Goal: Task Accomplishment & Management: Manage account settings

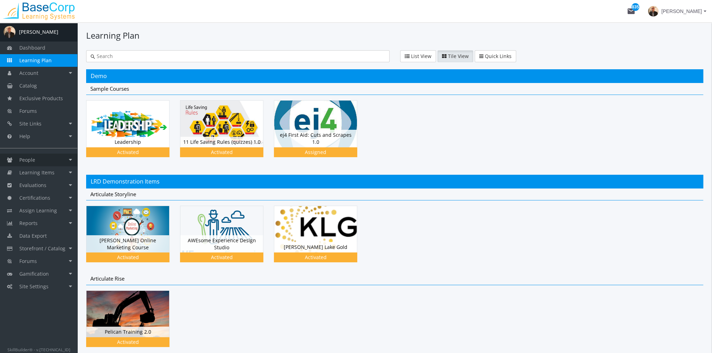
click at [47, 161] on link "People" at bounding box center [38, 160] width 77 height 13
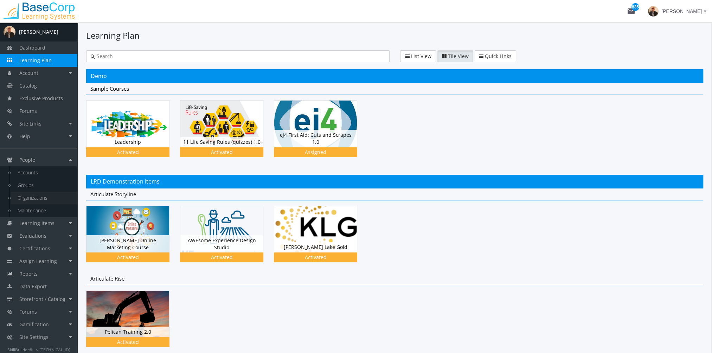
click at [42, 200] on link "Organizations" at bounding box center [44, 198] width 67 height 13
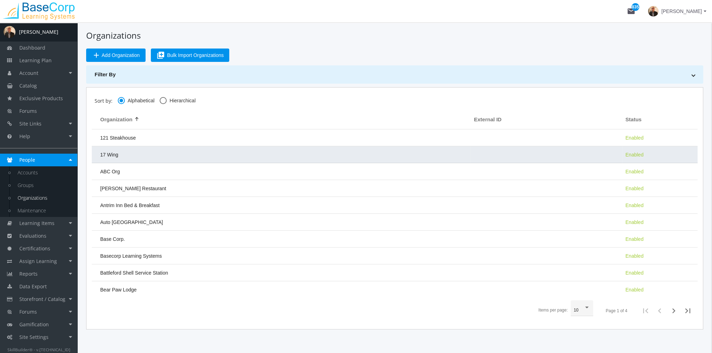
click at [162, 160] on td "17 Wing" at bounding box center [281, 154] width 378 height 17
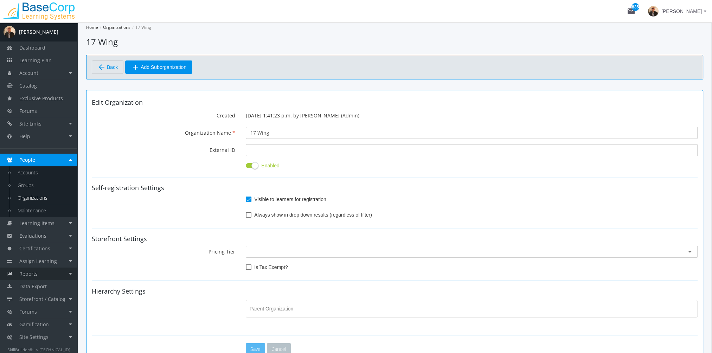
scroll to position [113, 0]
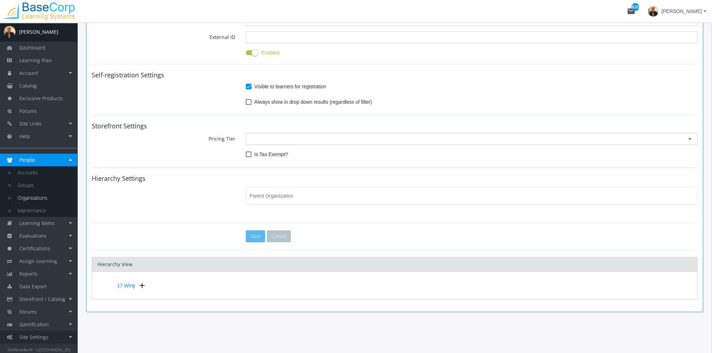
click at [51, 332] on link "Site Settings" at bounding box center [38, 337] width 77 height 13
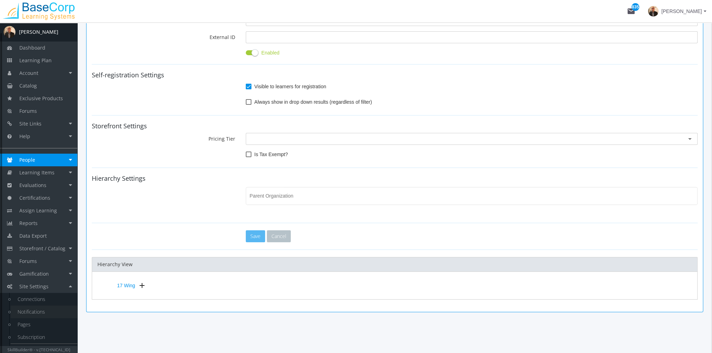
scroll to position [10, 0]
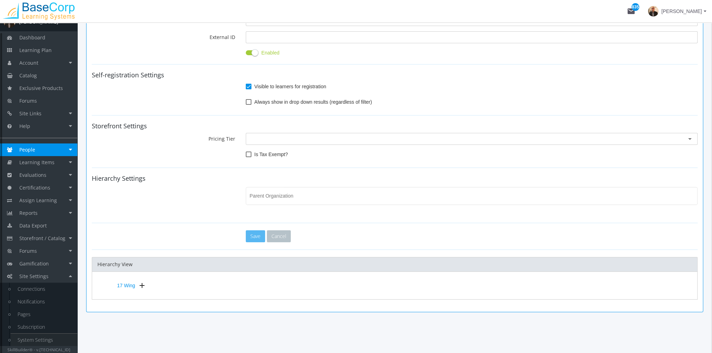
click at [44, 336] on link "System Settings" at bounding box center [44, 339] width 67 height 13
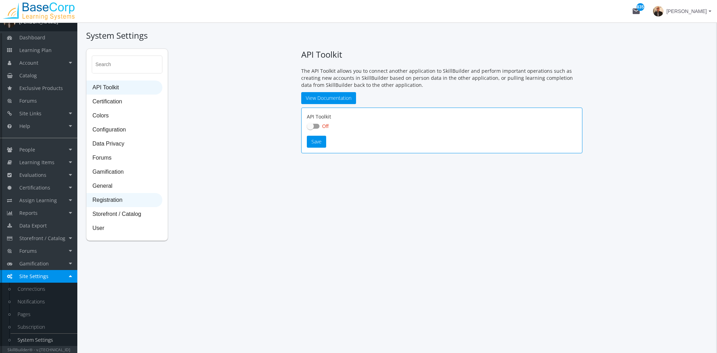
checkbox input "true"
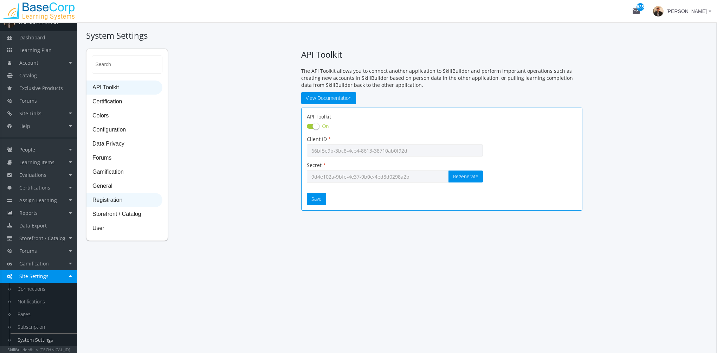
click at [117, 193] on mat-list-item "Registration" at bounding box center [124, 200] width 76 height 14
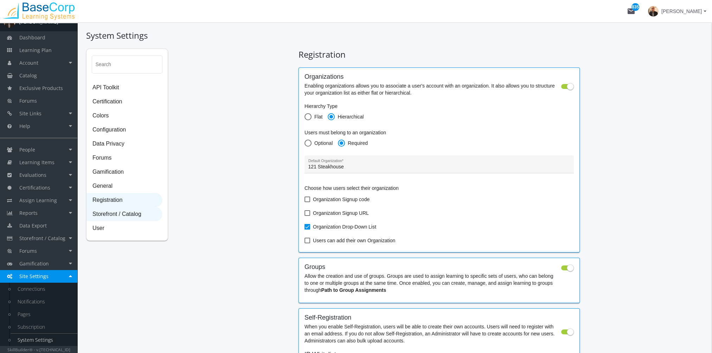
click at [115, 214] on span "Storefront / Catalog" at bounding box center [124, 214] width 75 height 14
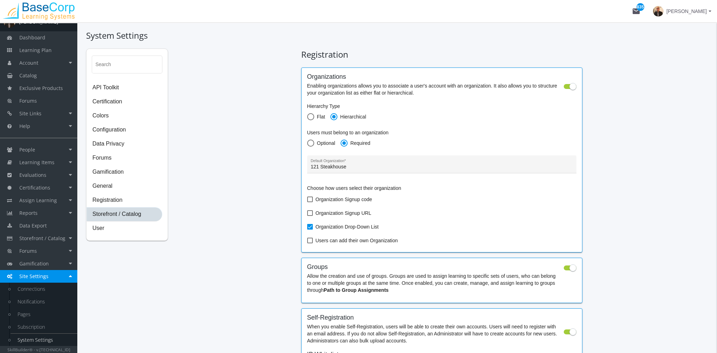
select select "23: USD"
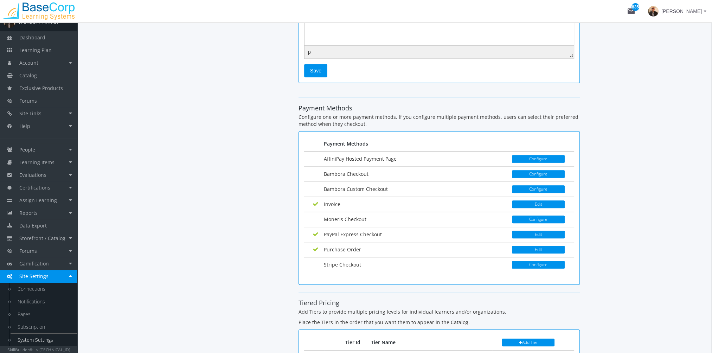
scroll to position [1085, 0]
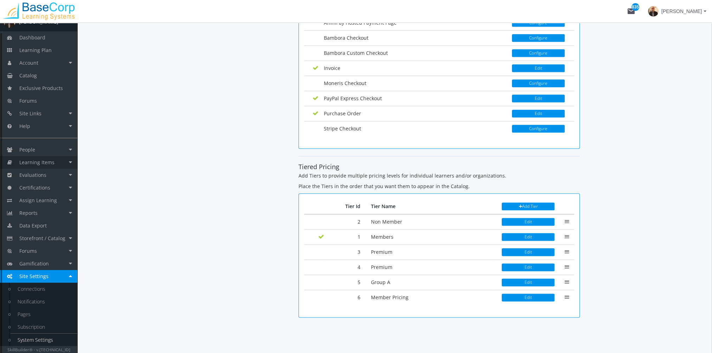
click at [50, 166] on link "Learning Items" at bounding box center [38, 162] width 77 height 13
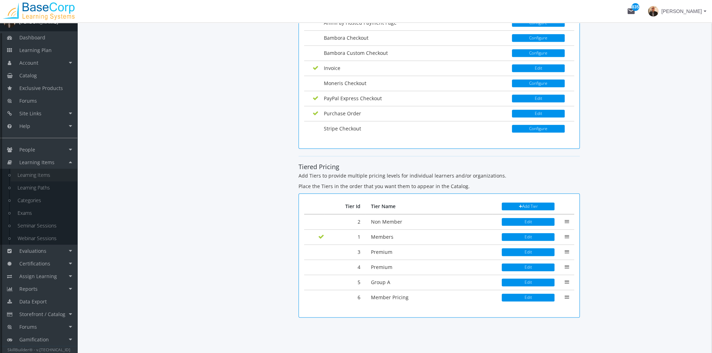
click at [50, 177] on link "Learning Items" at bounding box center [44, 175] width 67 height 13
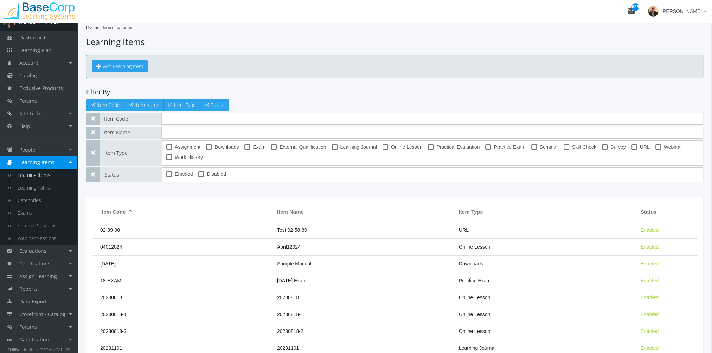
click at [135, 69] on button "Add Learning Item" at bounding box center [120, 66] width 56 height 12
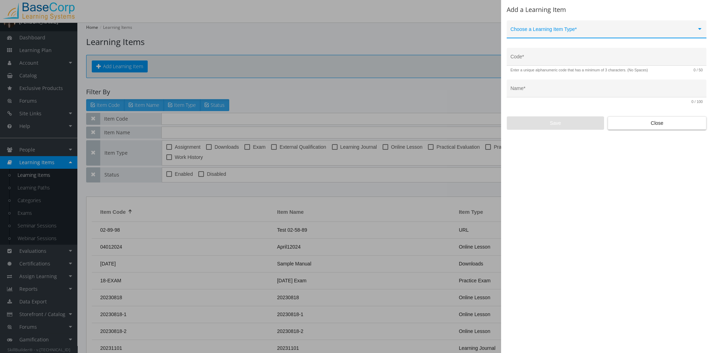
click at [554, 33] on span at bounding box center [603, 32] width 186 height 6
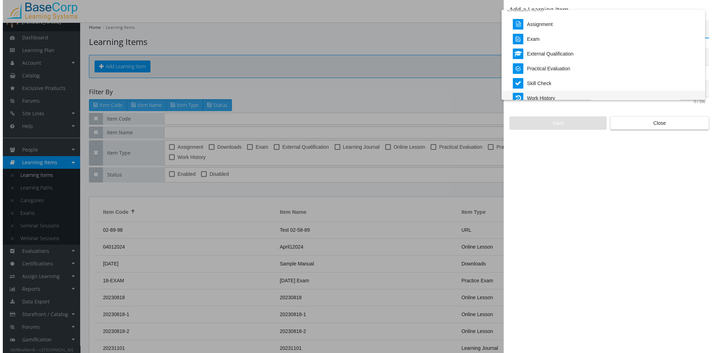
scroll to position [146, 0]
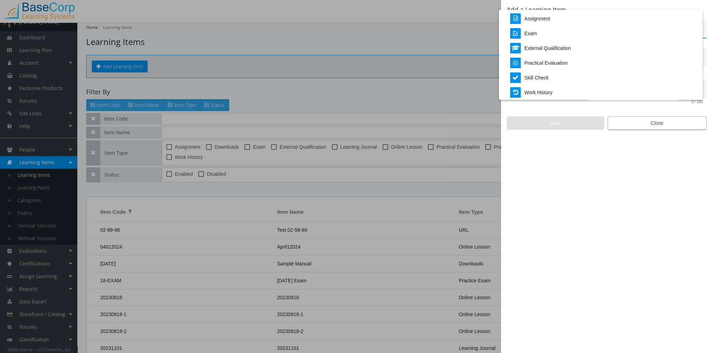
click at [614, 121] on div at bounding box center [356, 176] width 712 height 353
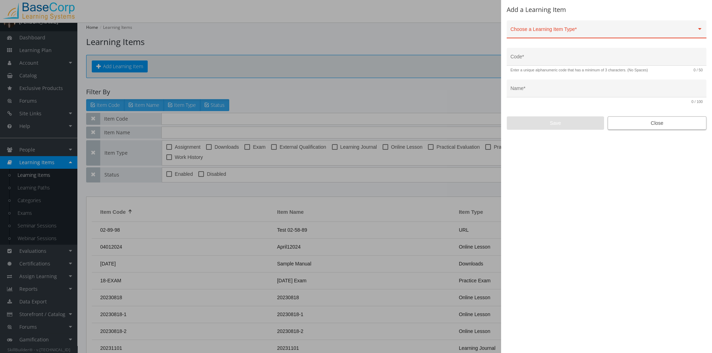
click at [641, 125] on span "Close" at bounding box center [656, 123] width 87 height 13
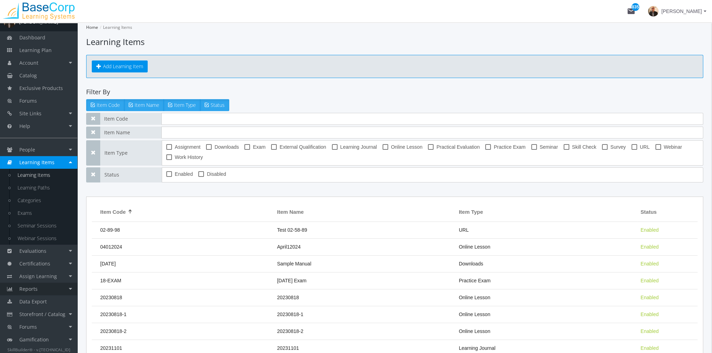
click at [49, 285] on link "Reports" at bounding box center [38, 289] width 77 height 13
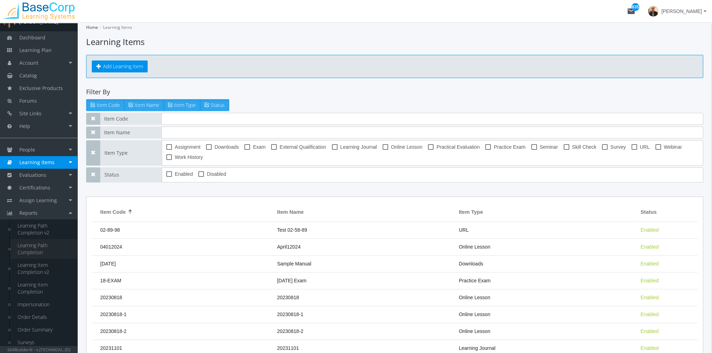
click at [45, 251] on link "Learning Path Completion" at bounding box center [44, 249] width 67 height 20
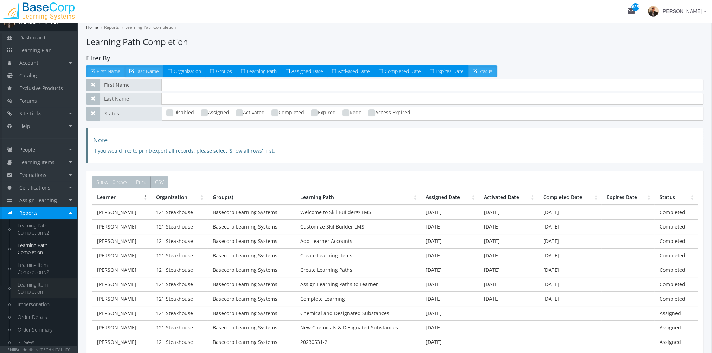
click at [44, 287] on link "Learning Item Completion" at bounding box center [44, 288] width 67 height 20
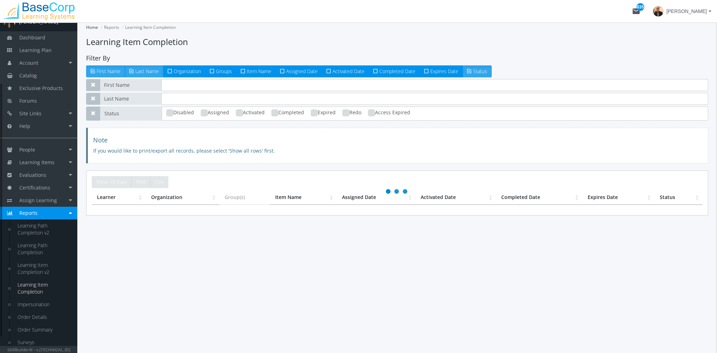
scroll to position [80, 0]
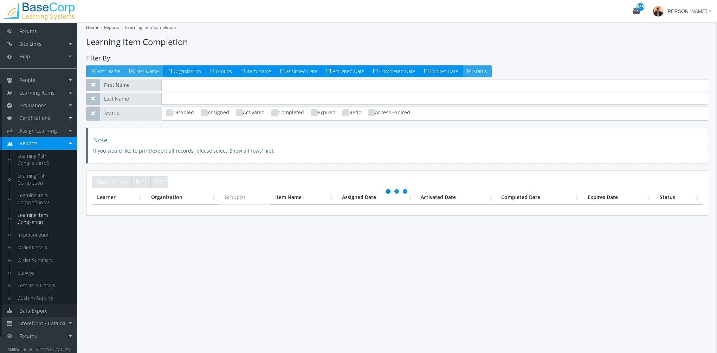
click at [44, 306] on link "Data Export" at bounding box center [38, 310] width 77 height 13
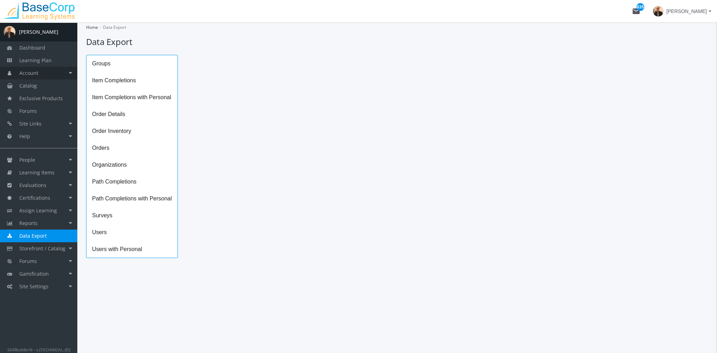
click at [41, 73] on link "Account" at bounding box center [38, 73] width 77 height 13
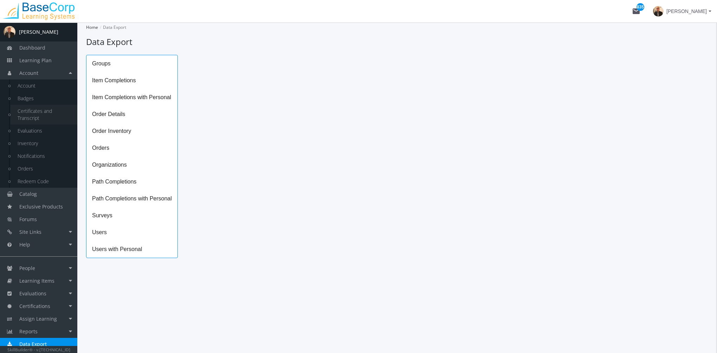
click at [51, 113] on link "Certificates and Transcript" at bounding box center [44, 115] width 67 height 20
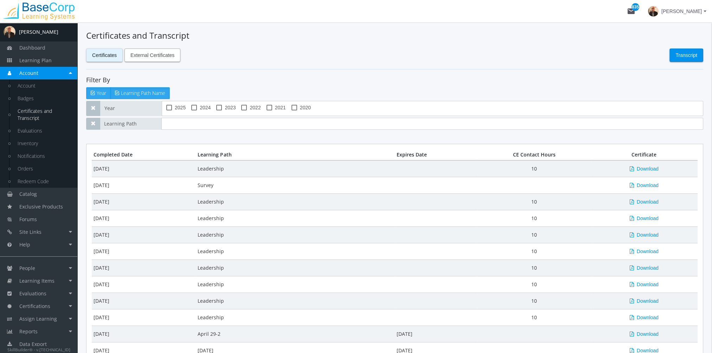
click at [171, 52] on span "External Certificates" at bounding box center [152, 55] width 44 height 13
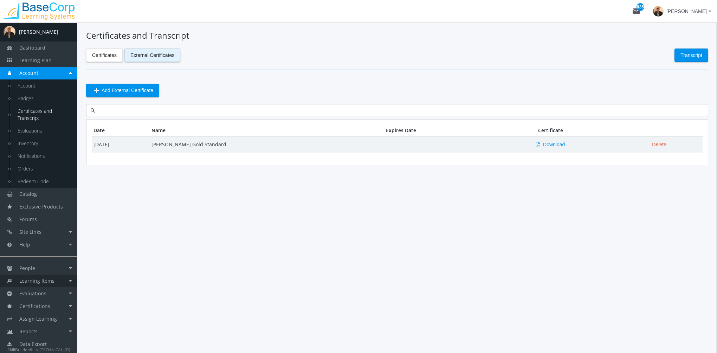
click at [53, 281] on span "Learning Items" at bounding box center [36, 280] width 35 height 7
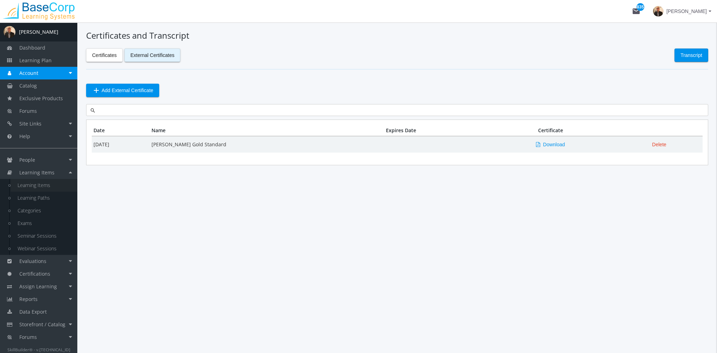
click at [47, 186] on link "Learning Items" at bounding box center [44, 185] width 67 height 13
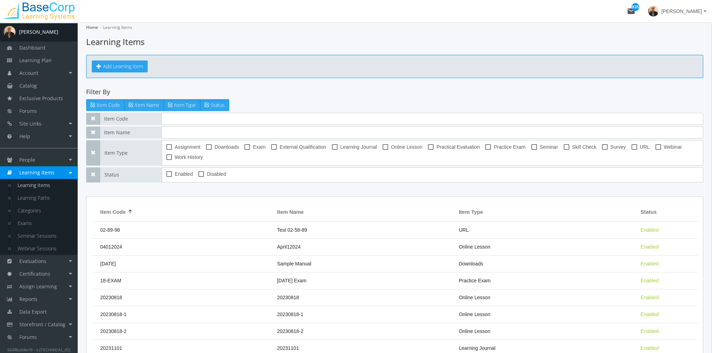
click at [127, 72] on div "Add Learning Item" at bounding box center [394, 66] width 617 height 23
click at [125, 66] on button "Add Learning Item" at bounding box center [120, 66] width 56 height 12
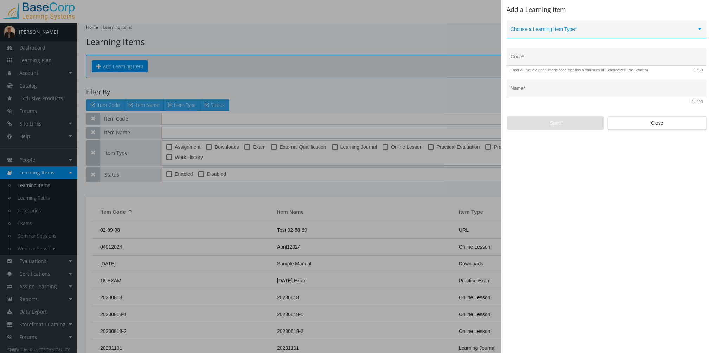
click at [537, 26] on div "Choose a Learning Item Type *" at bounding box center [606, 31] width 192 height 14
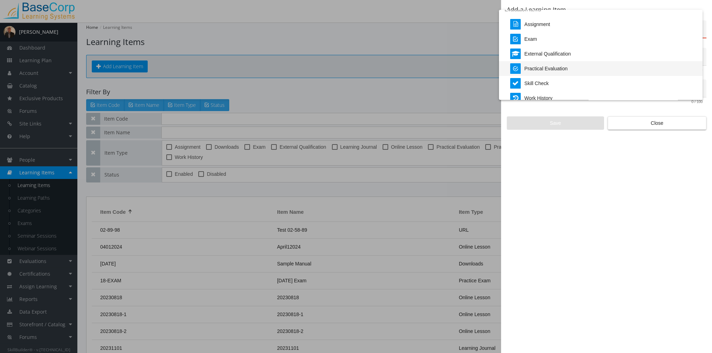
scroll to position [146, 0]
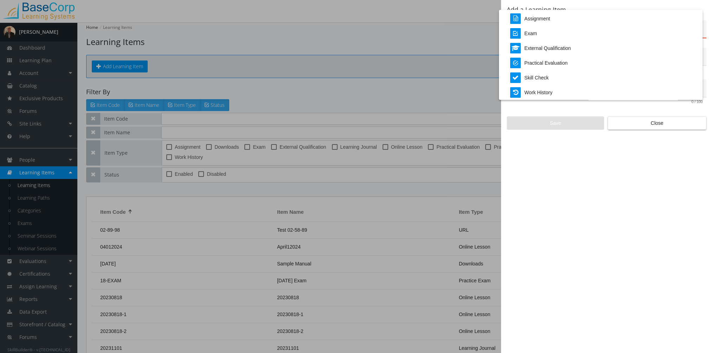
click at [344, 203] on div at bounding box center [356, 176] width 712 height 353
